Goal: Information Seeking & Learning: Learn about a topic

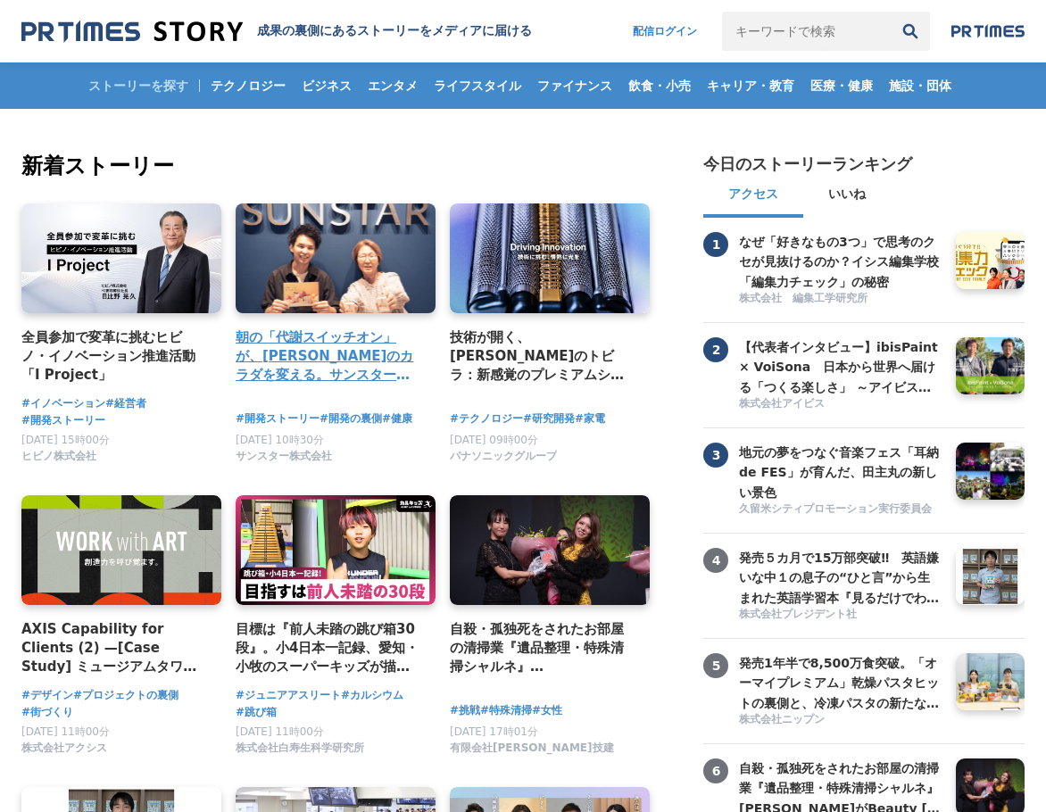
click at [341, 255] on link at bounding box center [335, 258] width 210 height 115
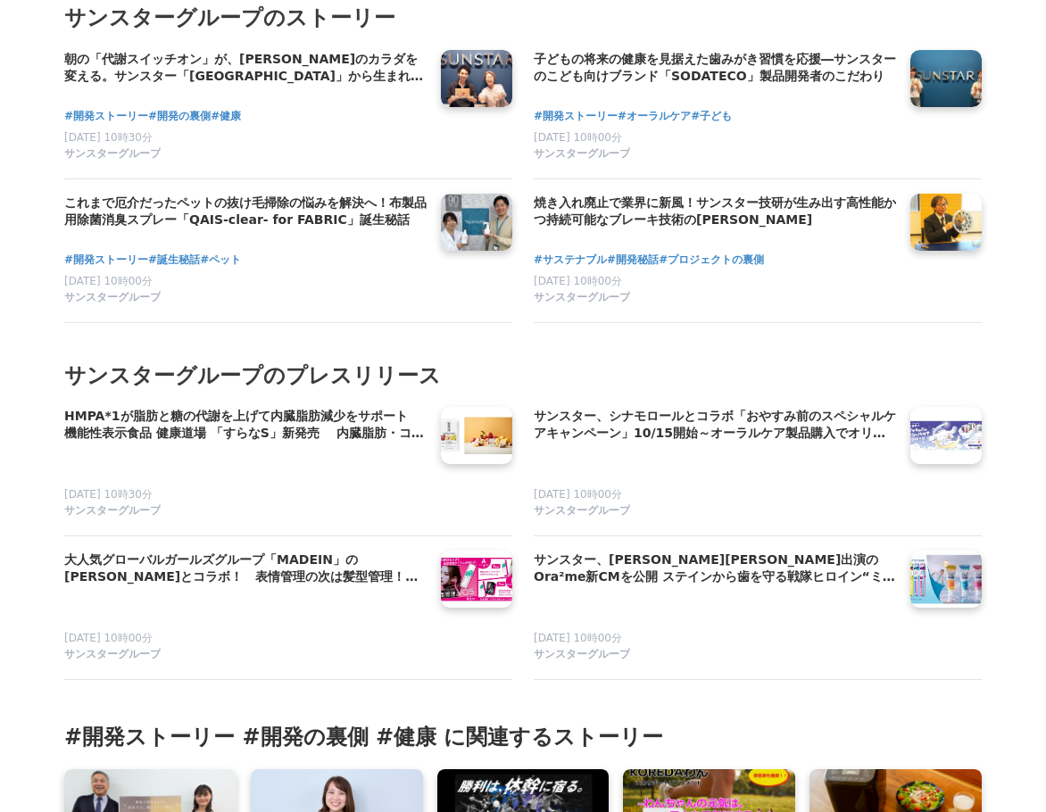
scroll to position [7801, 0]
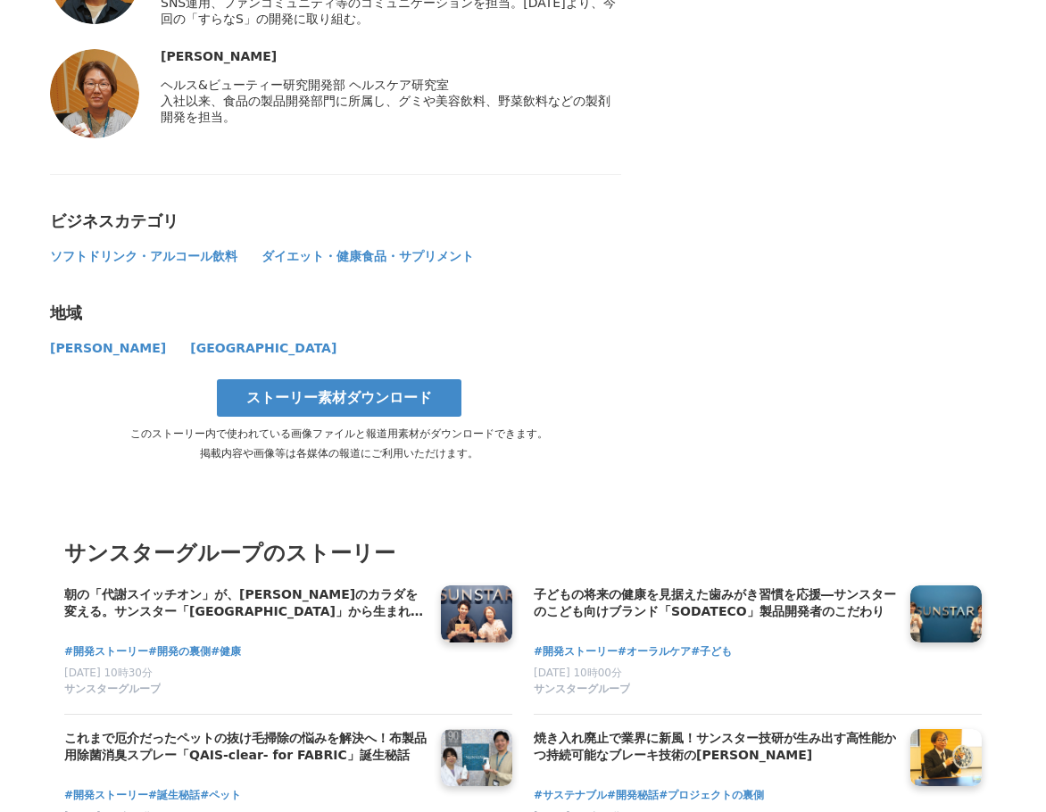
click at [224, 537] on h3 "サンスターグループのストーリー" at bounding box center [523, 554] width 918 height 34
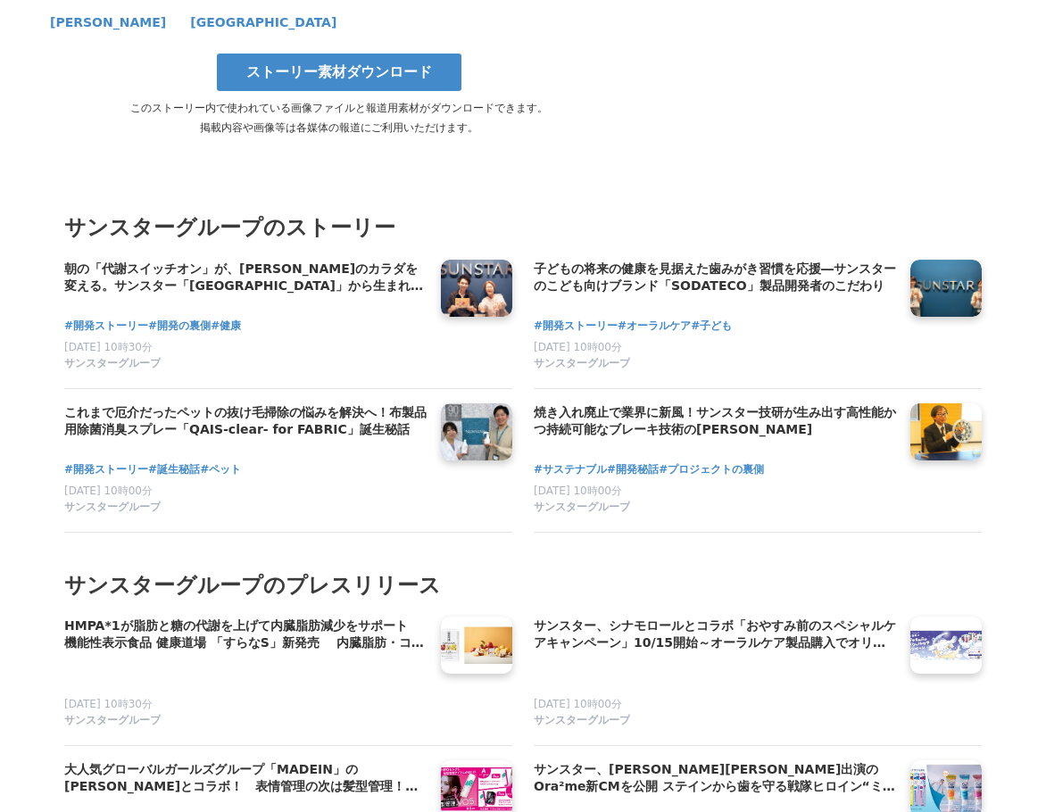
scroll to position [8426, 0]
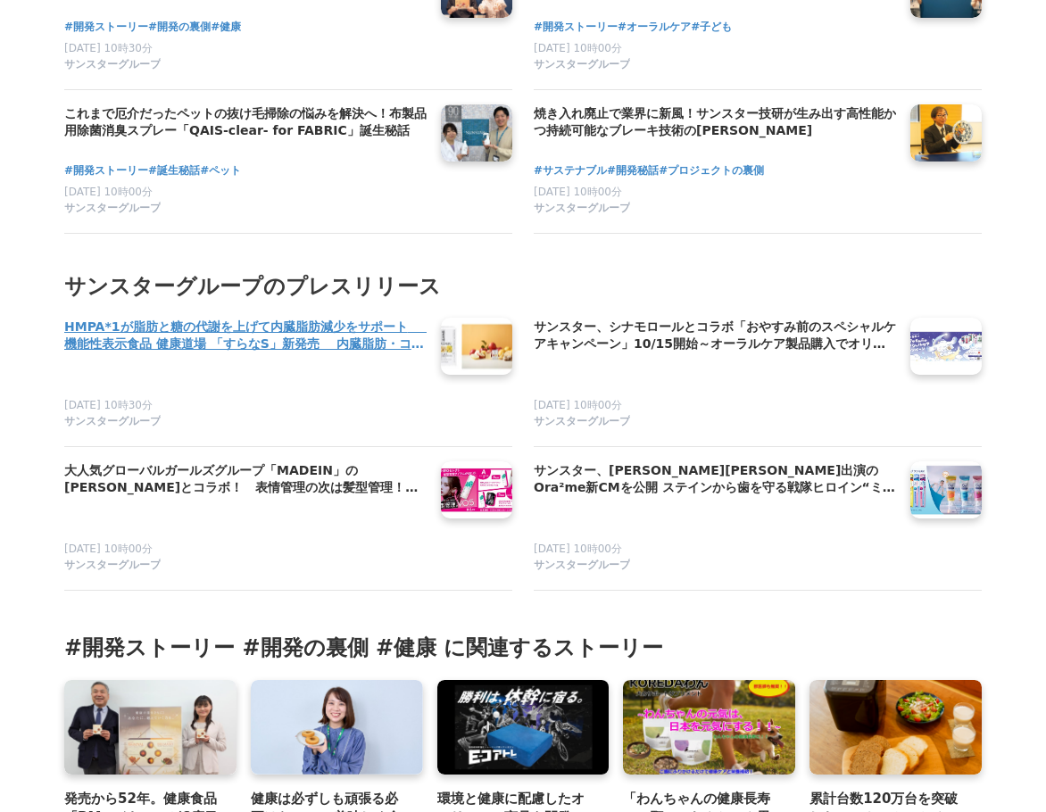
click at [329, 318] on h4 "HMPA*1が脂肪と糖の代謝を上げて内臓脂肪減少をサポート　　　　機能性表示食品 健康道場 「すらなS」新発売 　内臓脂肪・コレステロール・食後血糖値が気にな…" at bounding box center [245, 336] width 362 height 37
